Goal: Information Seeking & Learning: Learn about a topic

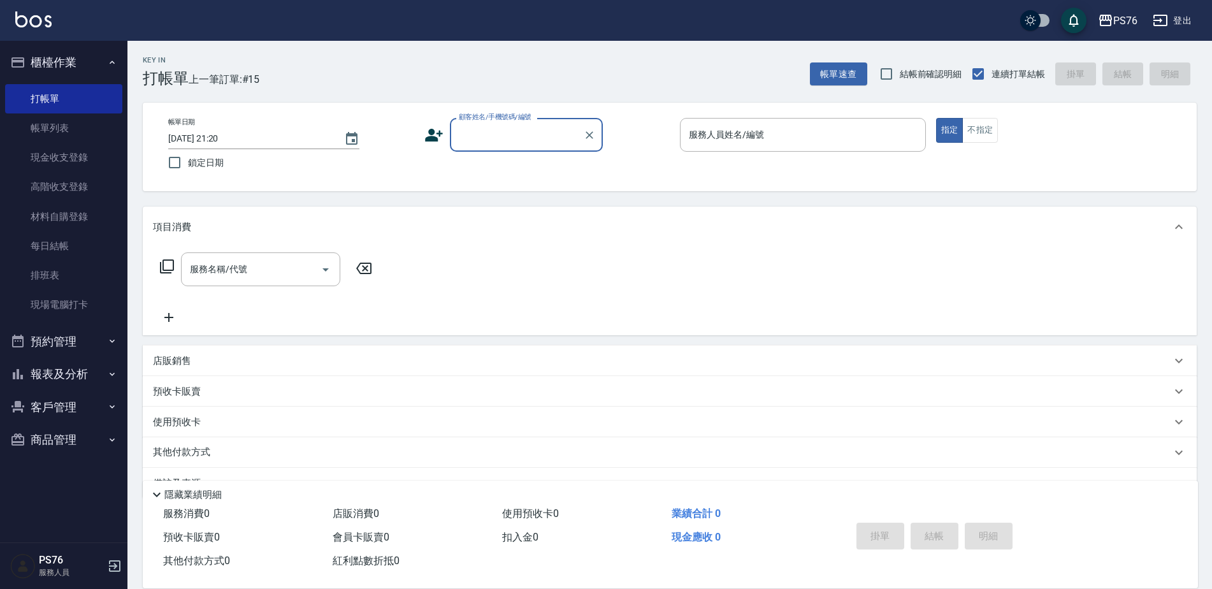
click at [87, 57] on button "櫃檯作業" at bounding box center [63, 62] width 117 height 33
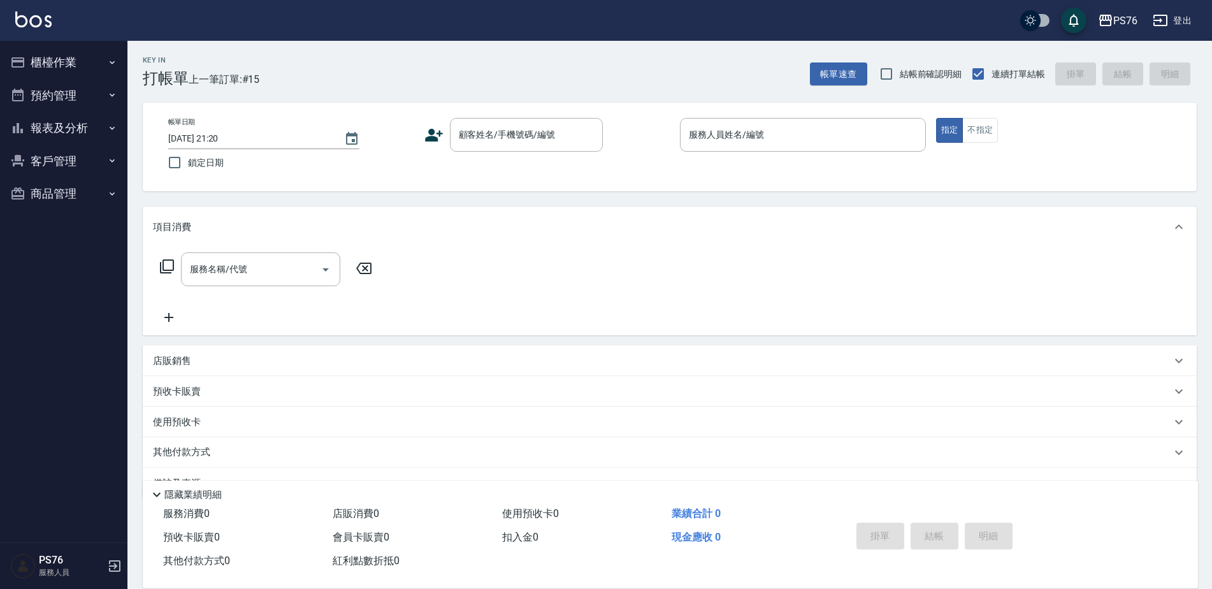
click at [80, 118] on button "報表及分析" at bounding box center [63, 127] width 117 height 33
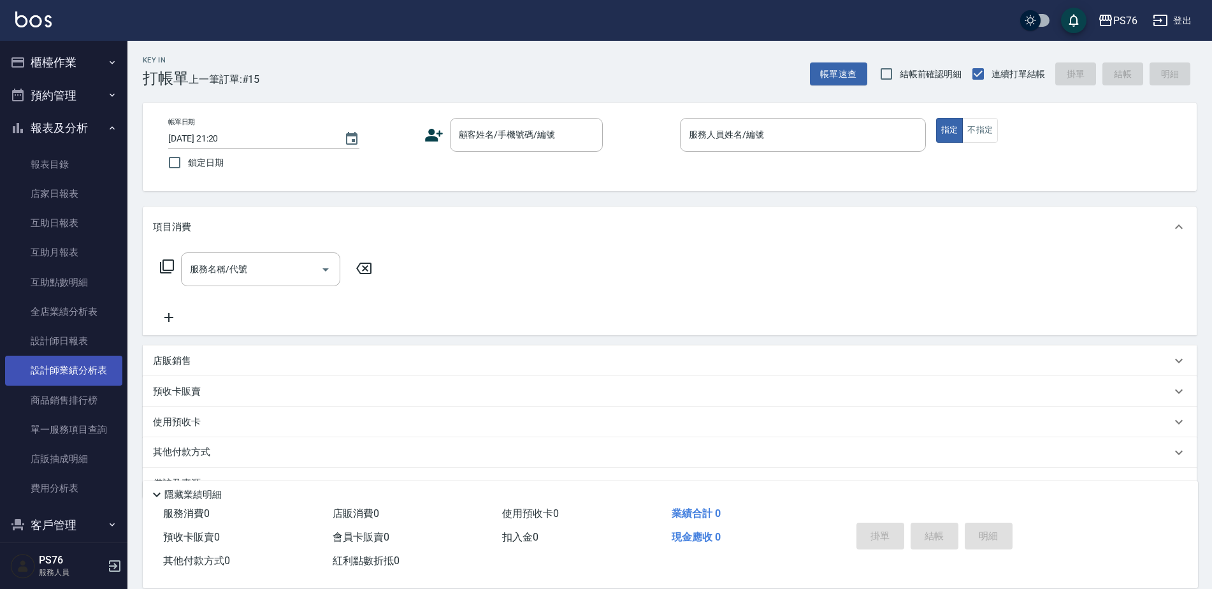
click at [82, 372] on link "設計師業績分析表" at bounding box center [63, 369] width 117 height 29
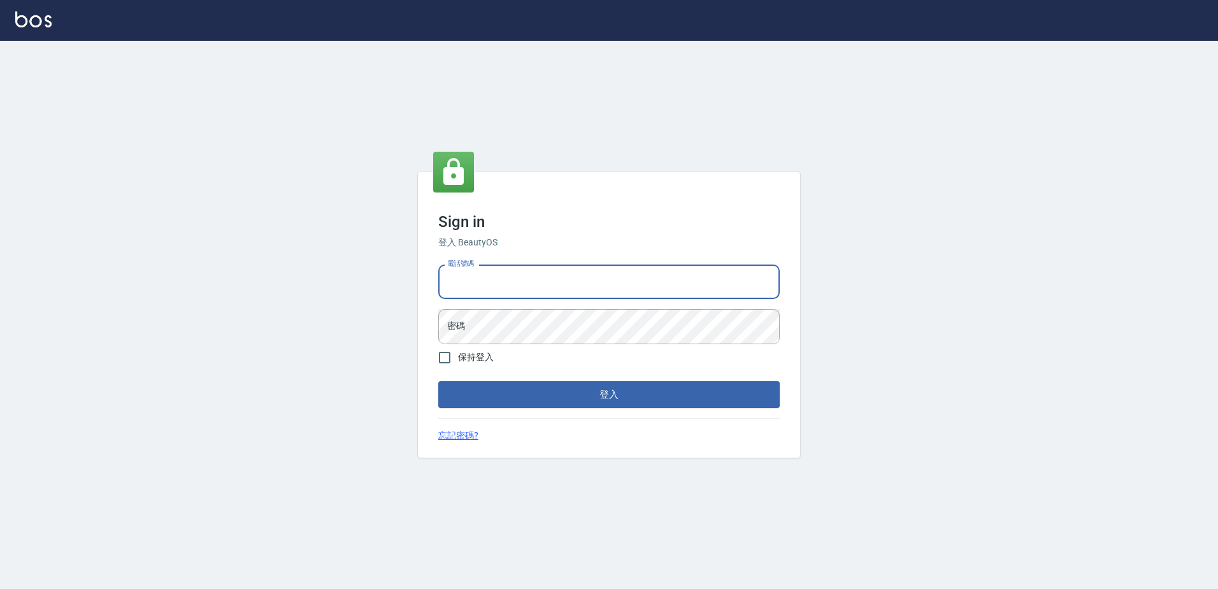
click at [576, 295] on input "電話號碼" at bounding box center [608, 281] width 341 height 34
type input "0426865599"
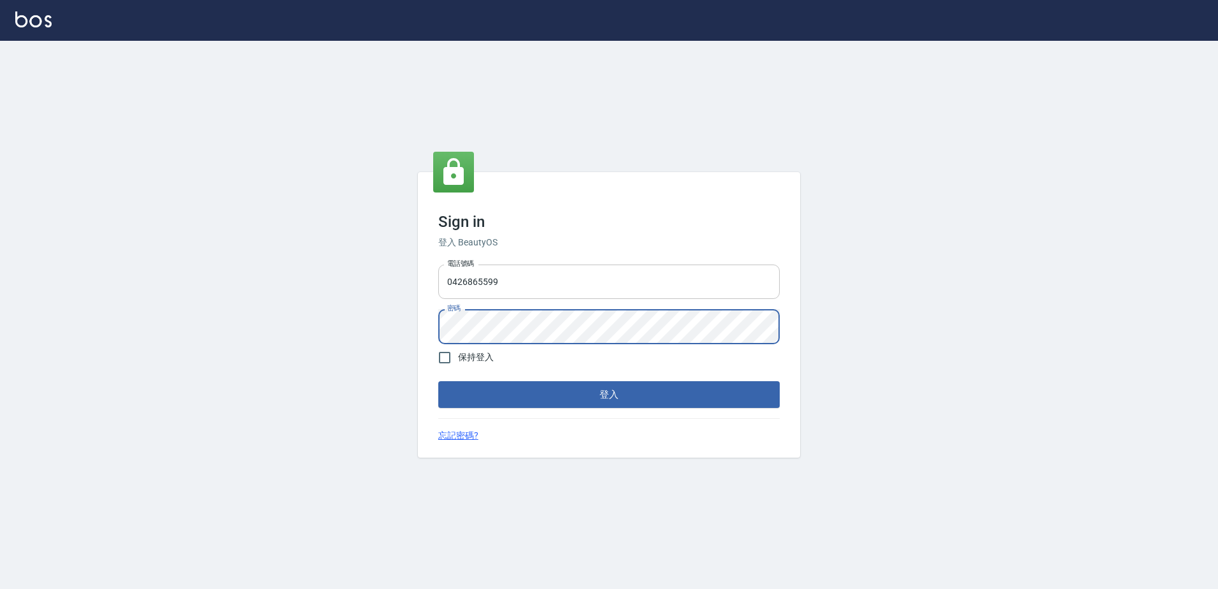
click at [438, 381] on button "登入" at bounding box center [608, 394] width 341 height 27
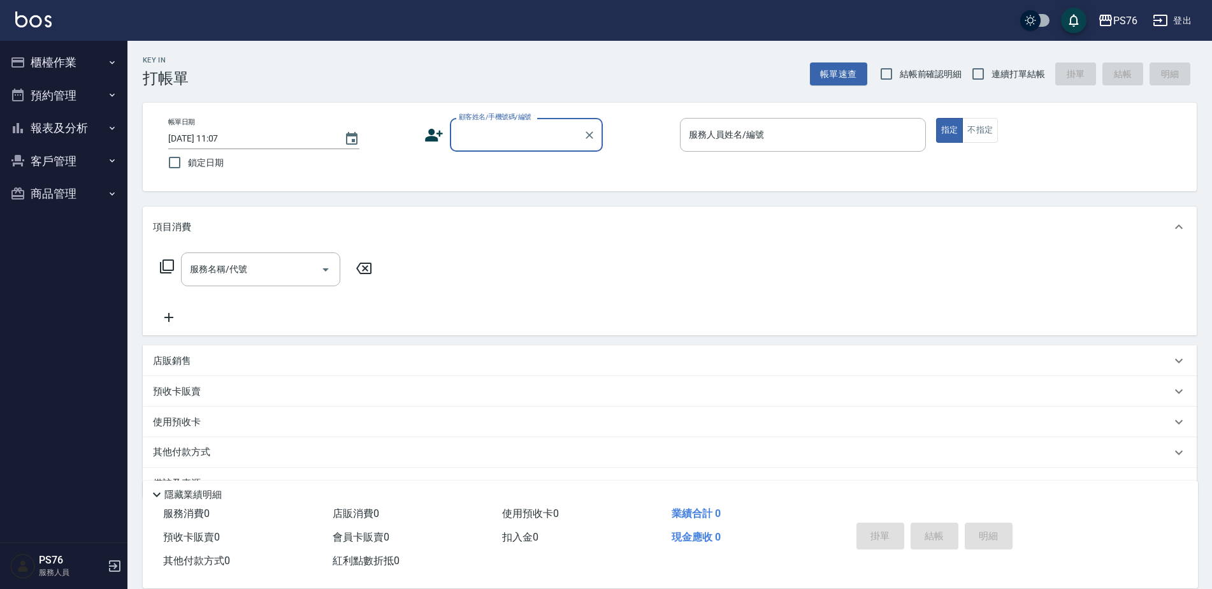
click at [75, 125] on button "報表及分析" at bounding box center [63, 127] width 117 height 33
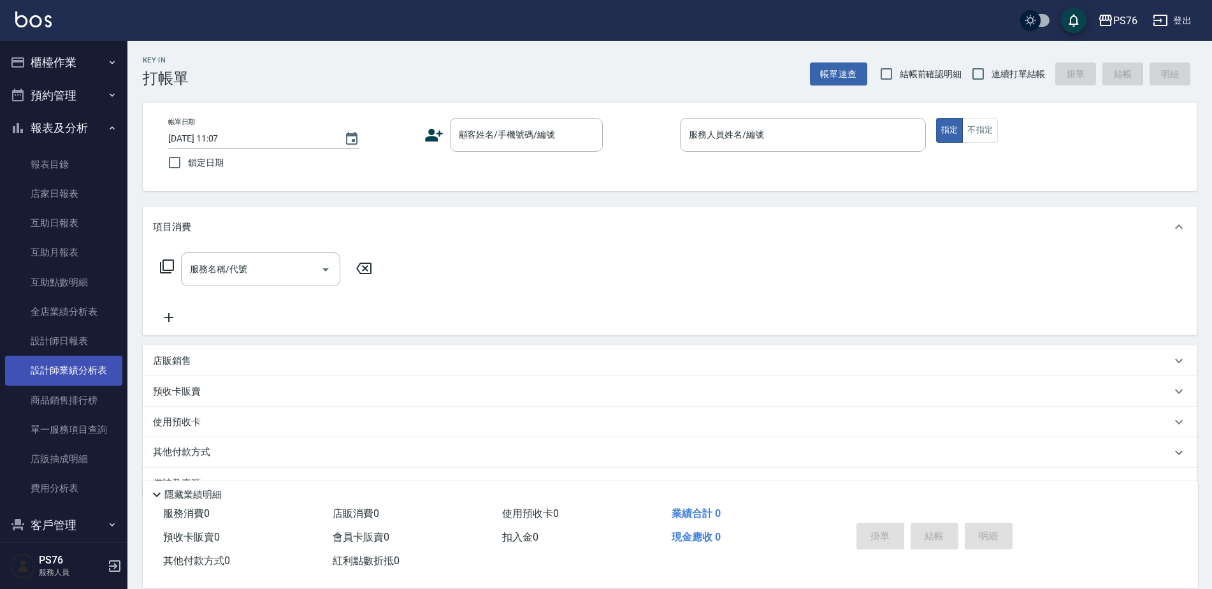
click at [82, 364] on link "設計師業績分析表" at bounding box center [63, 369] width 117 height 29
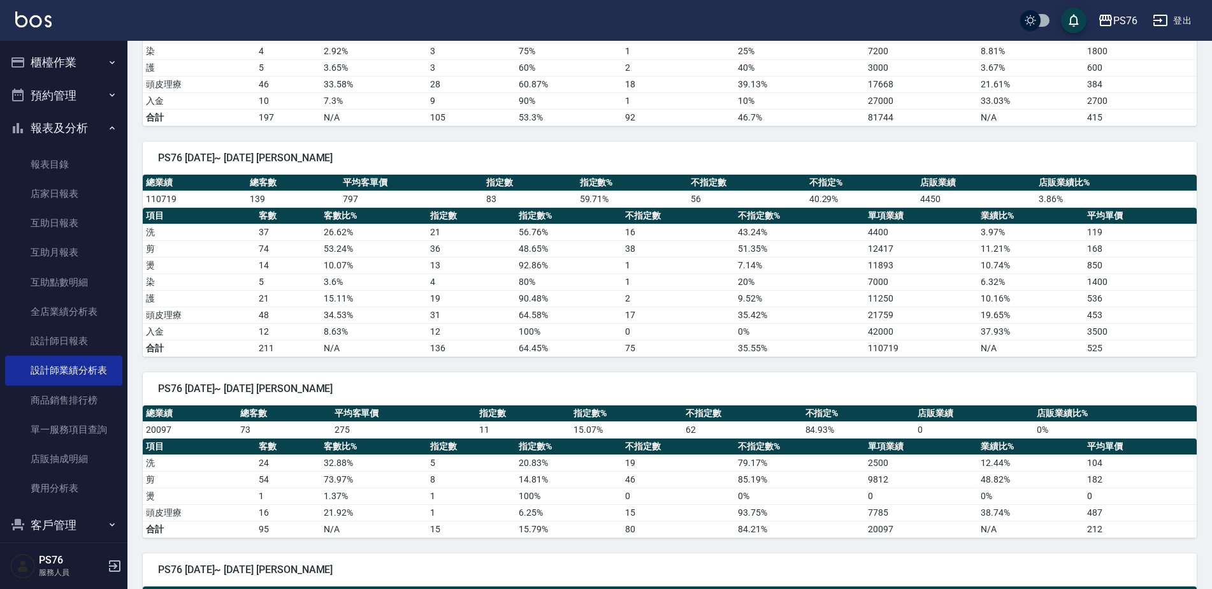
scroll to position [764, 0]
